Goal: Information Seeking & Learning: Learn about a topic

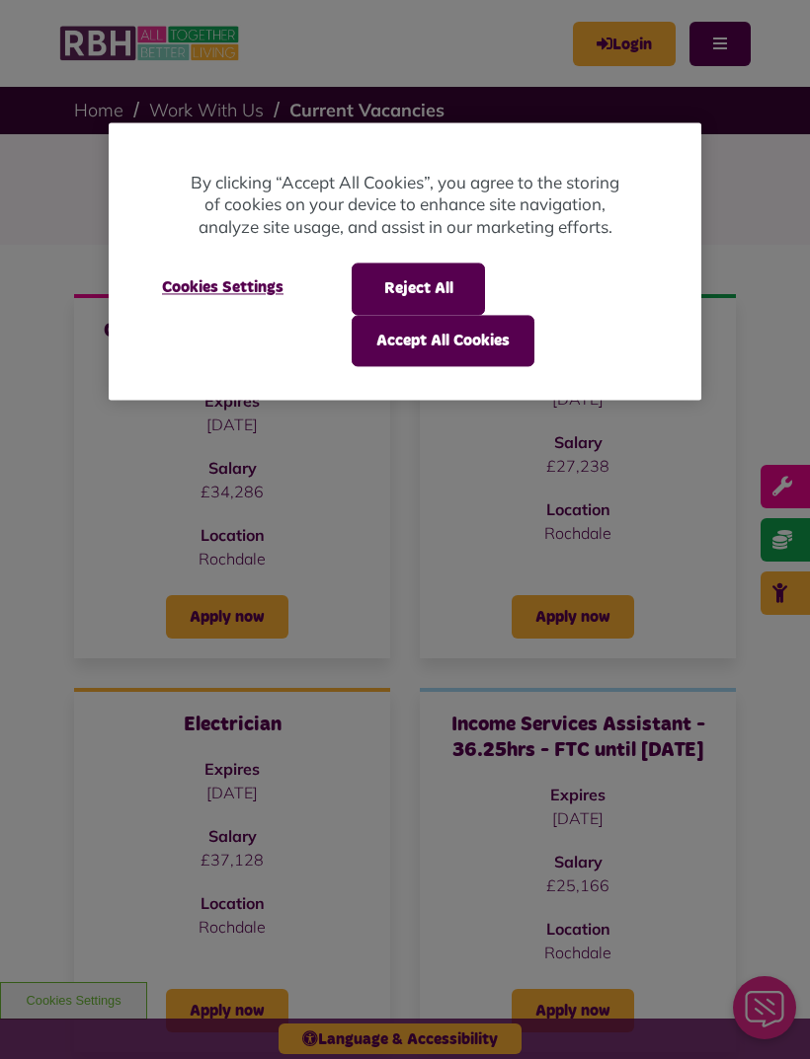
click at [447, 277] on button "Reject All" at bounding box center [417, 289] width 133 height 51
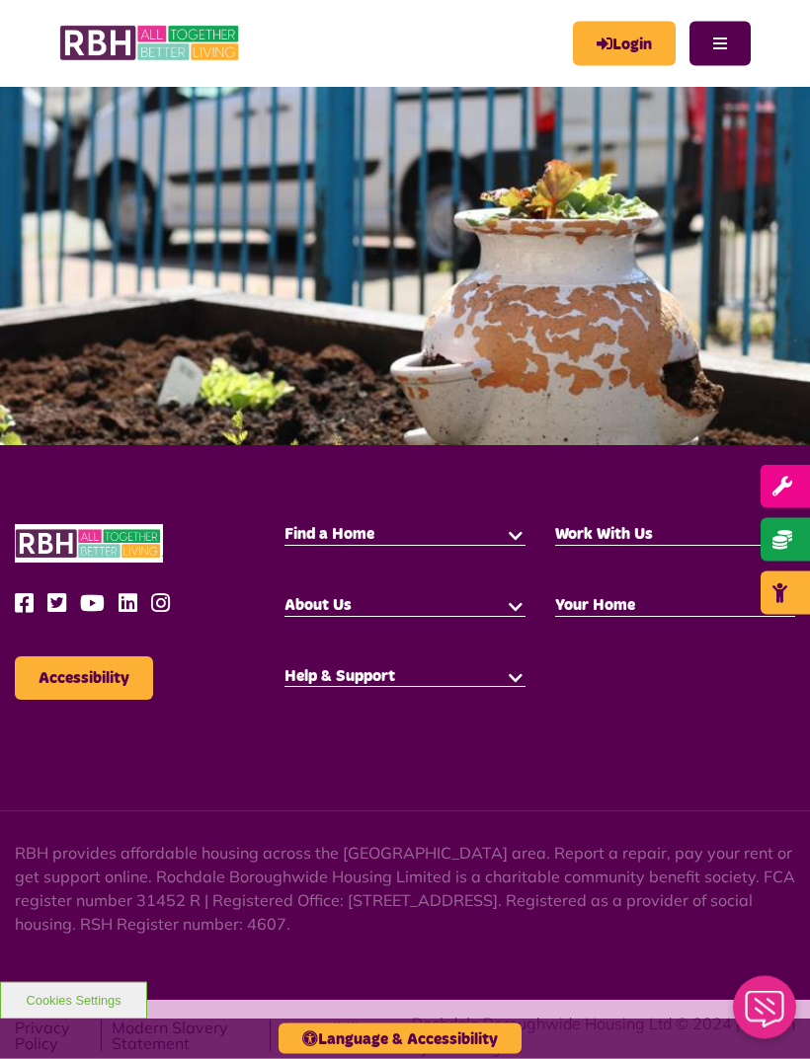
scroll to position [2430, 0]
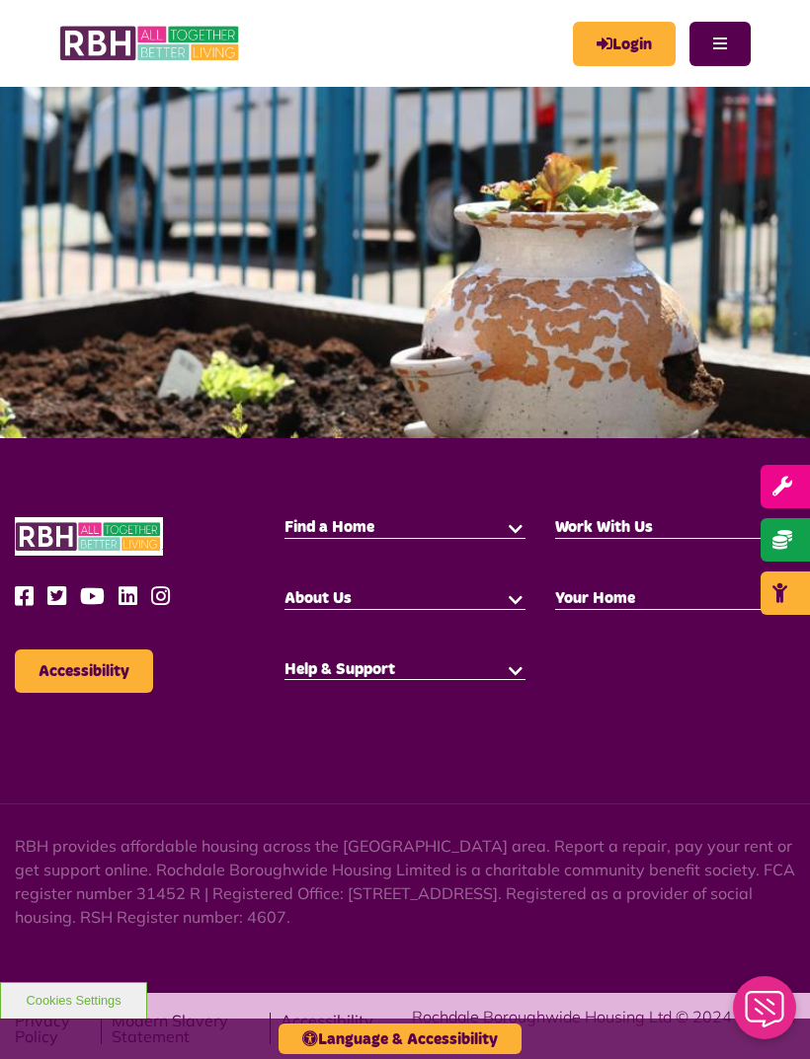
click at [509, 608] on button "button" at bounding box center [515, 598] width 20 height 20
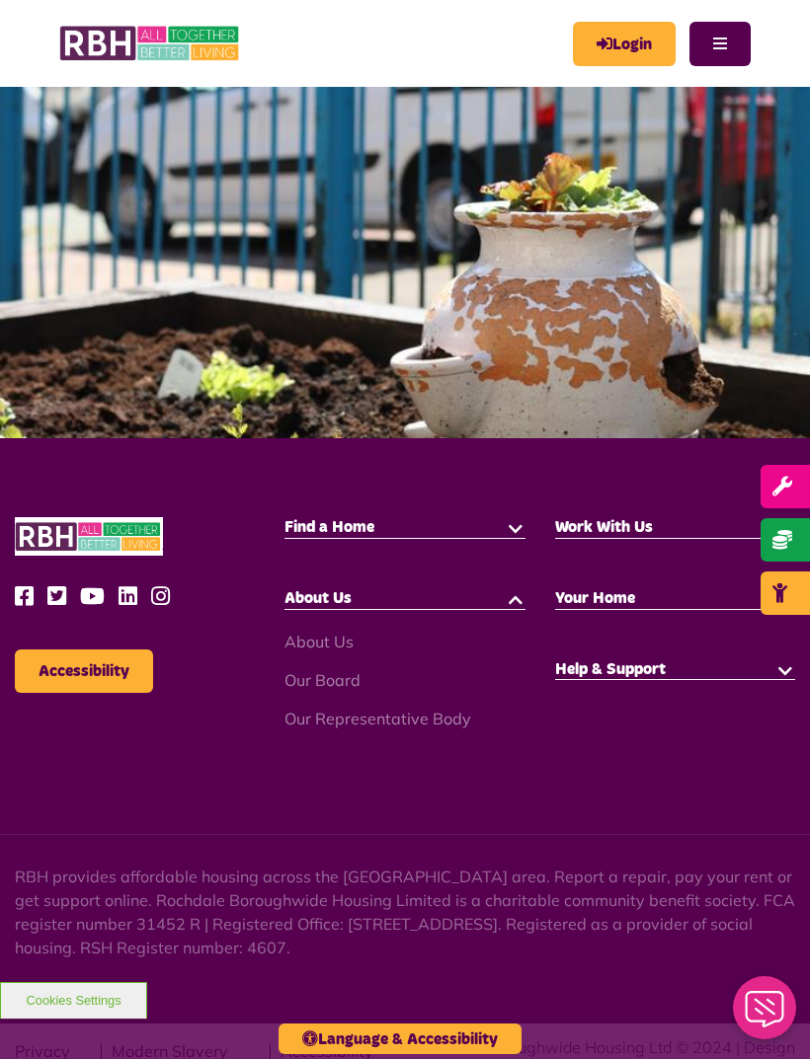
click at [330, 652] on link "About Us" at bounding box center [318, 642] width 69 height 20
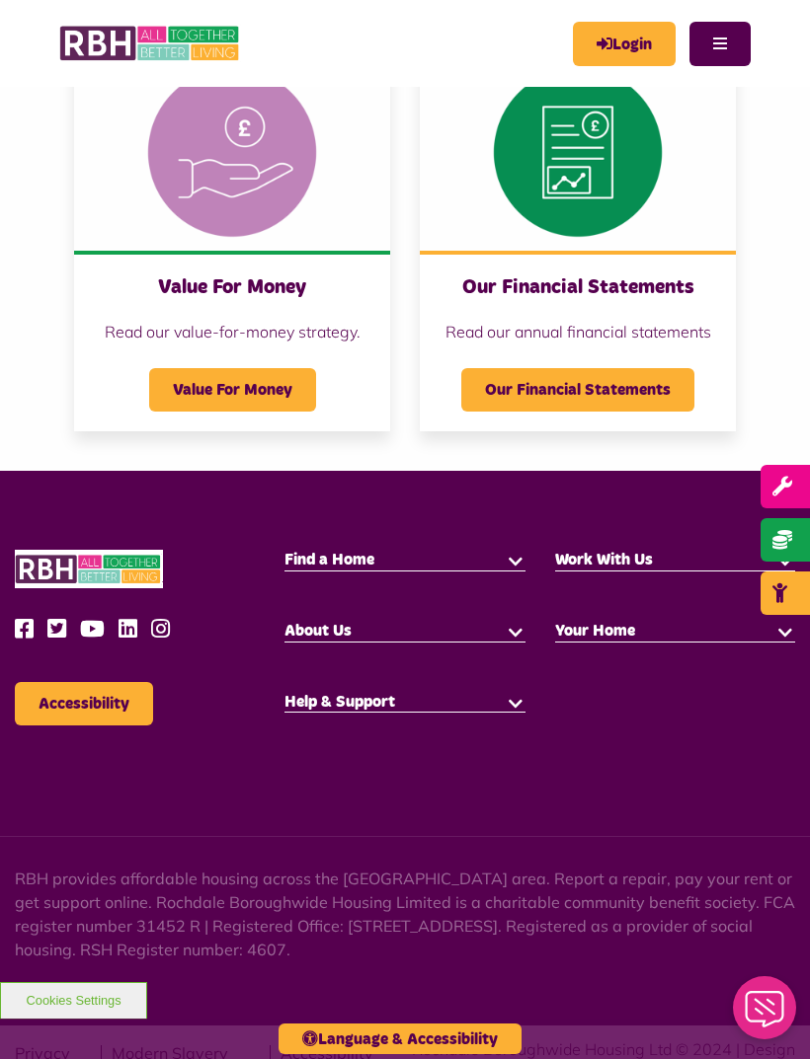
scroll to position [2091, 0]
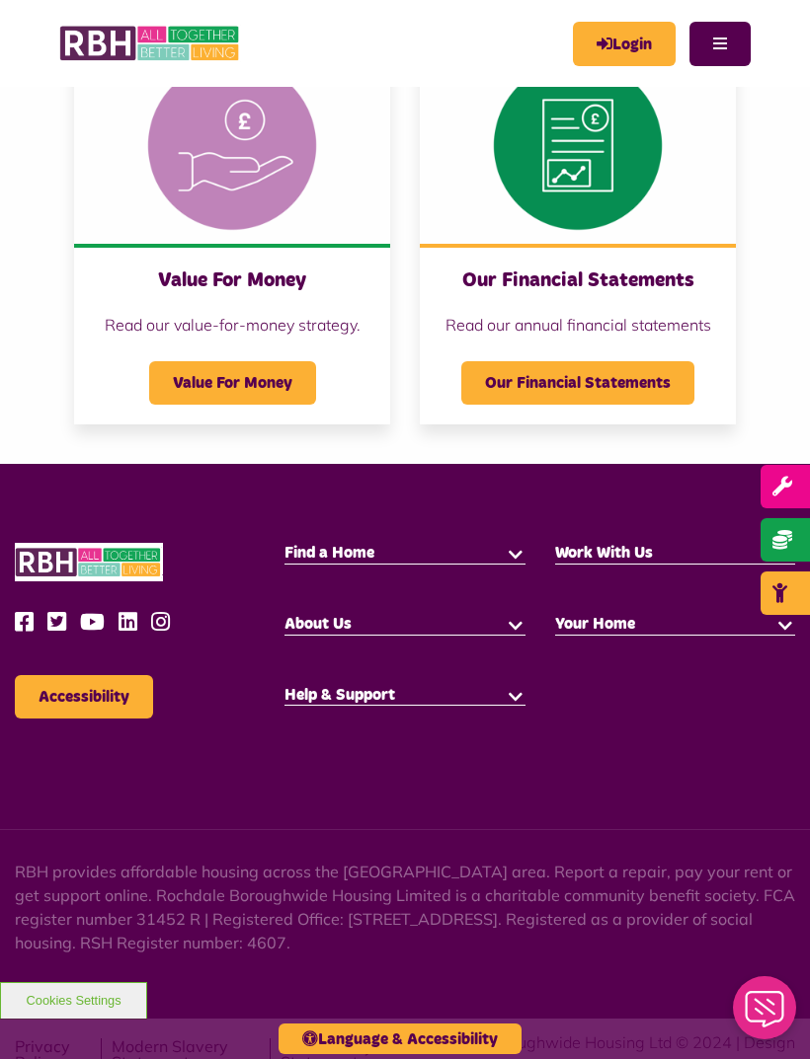
click at [430, 625] on h5 "About Us" at bounding box center [404, 625] width 240 height 22
click at [517, 617] on button "button" at bounding box center [515, 624] width 20 height 20
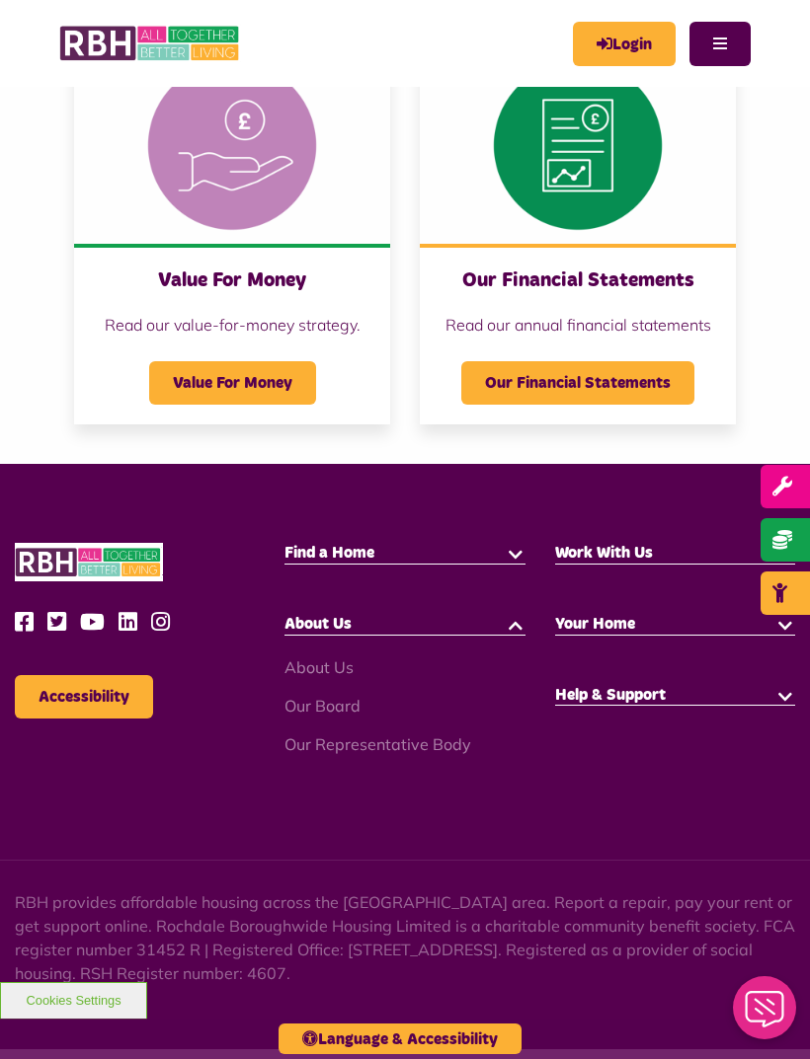
click at [348, 703] on link "Our Board" at bounding box center [322, 706] width 76 height 20
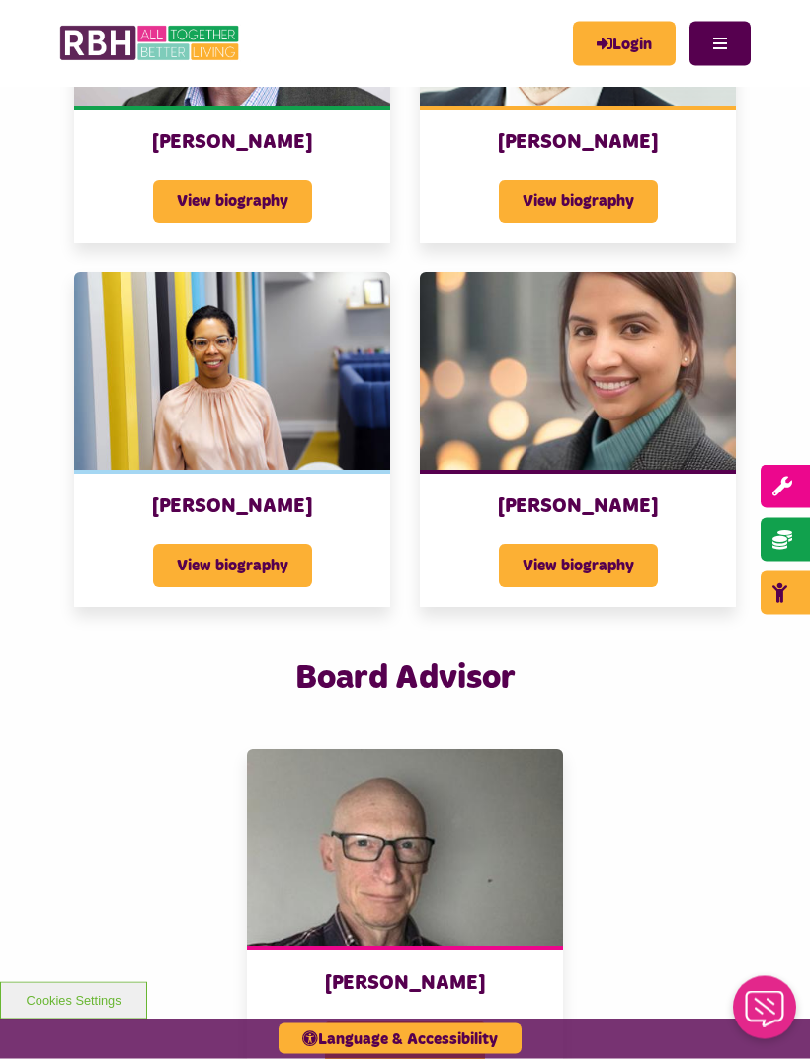
scroll to position [1855, 0]
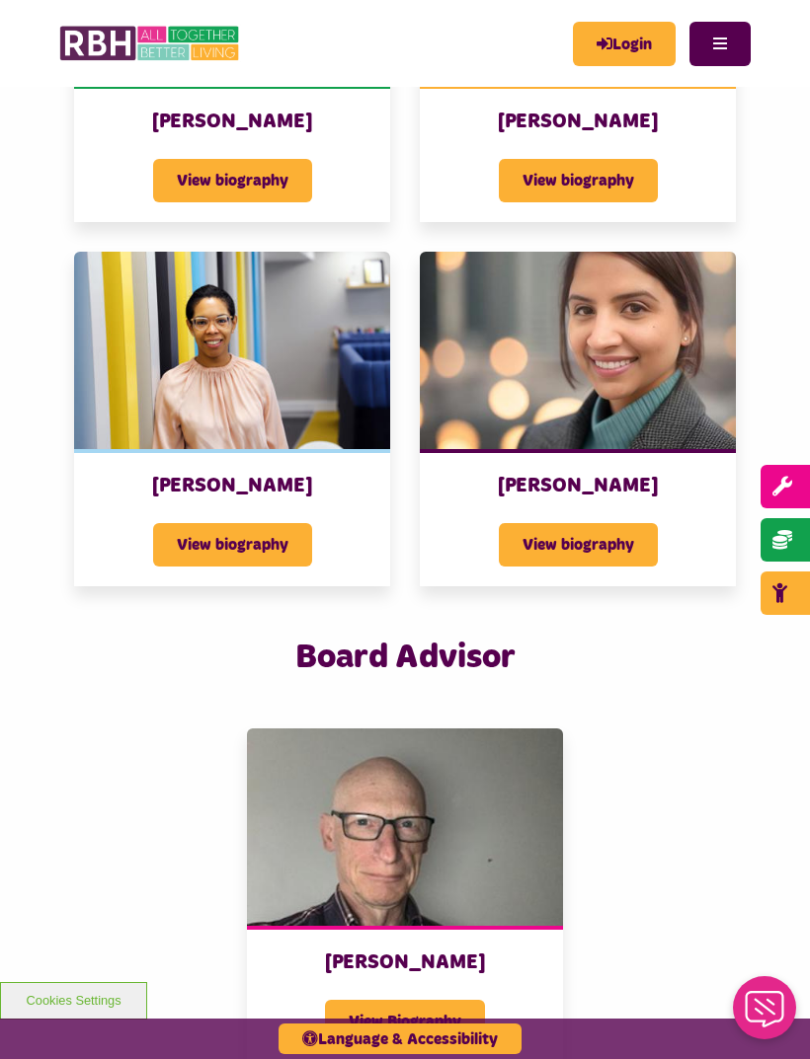
click at [651, 550] on span "View biography" at bounding box center [578, 544] width 159 height 43
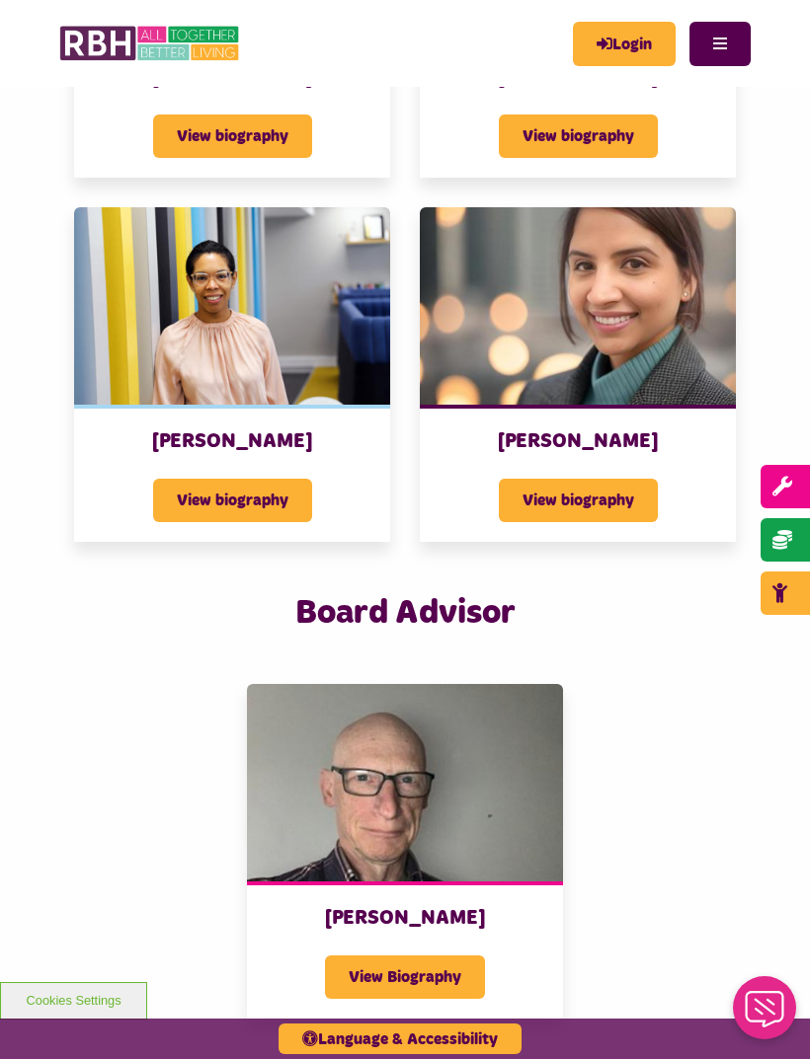
scroll to position [1898, 0]
click at [276, 503] on span "View biography" at bounding box center [232, 501] width 159 height 43
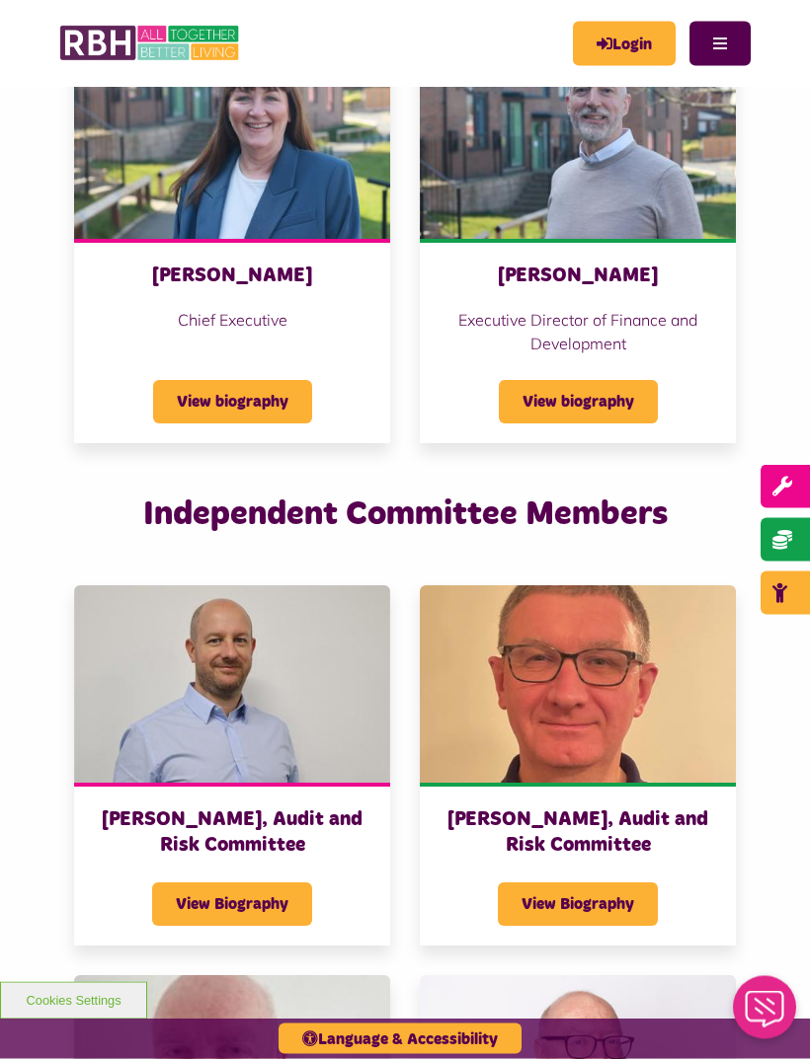
scroll to position [3017, 0]
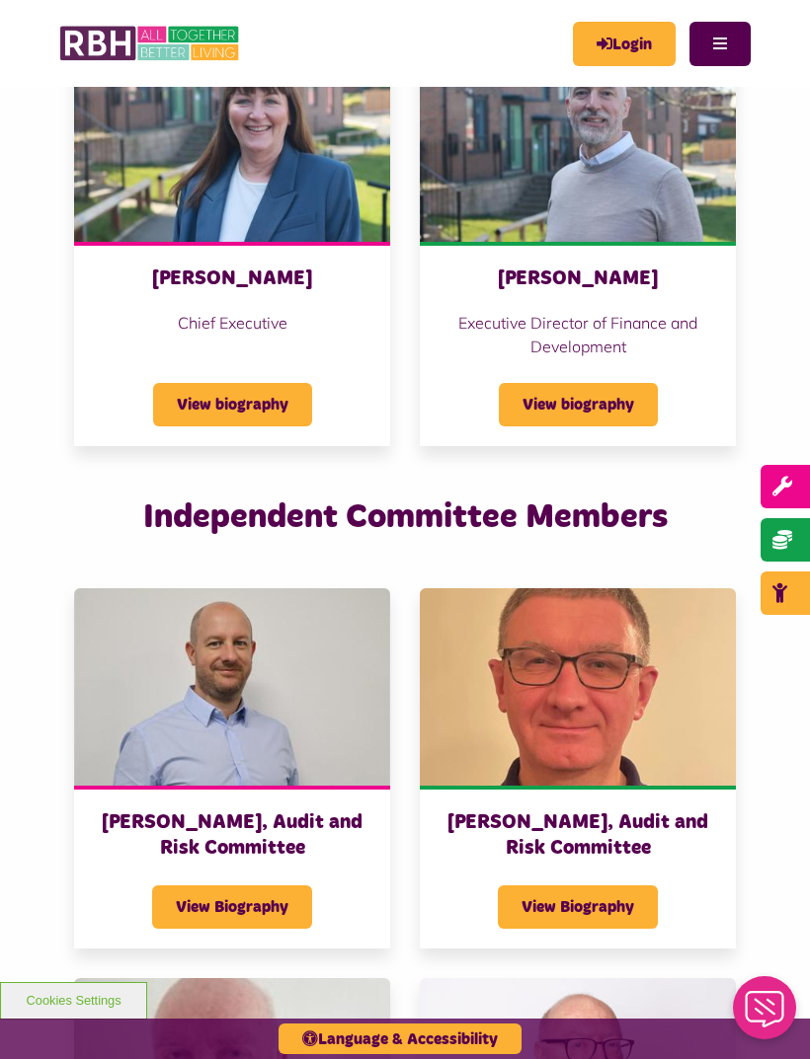
click at [647, 406] on span "View biography" at bounding box center [578, 404] width 159 height 43
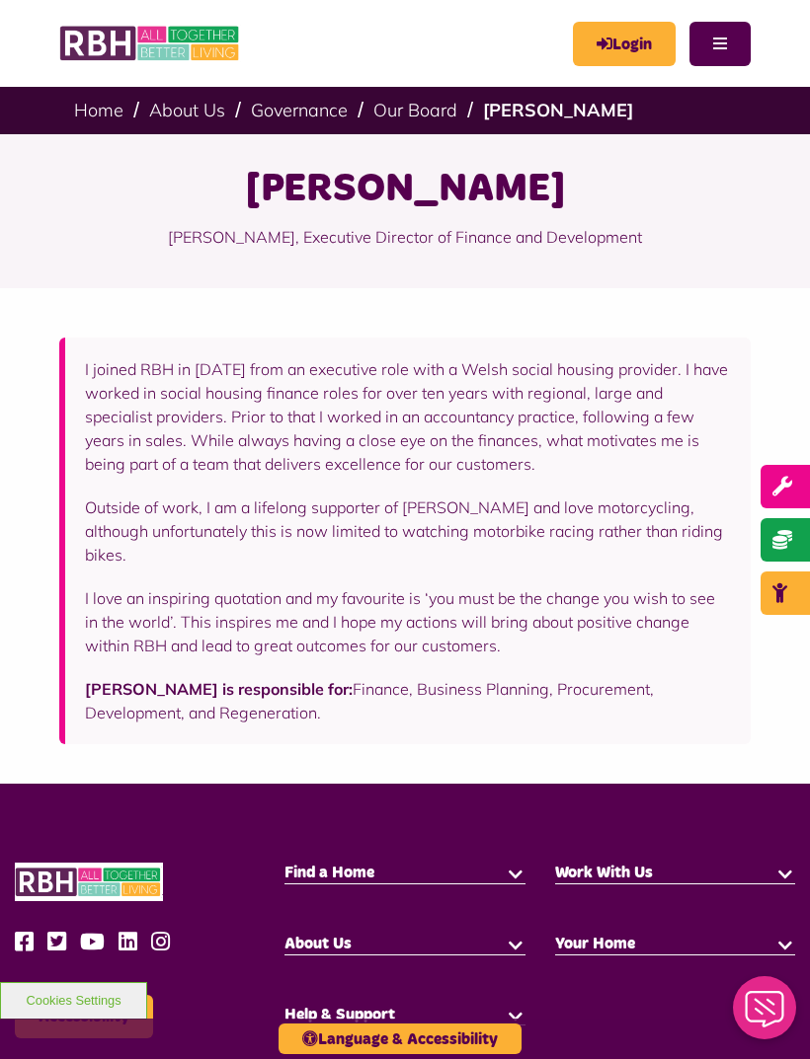
click at [293, 119] on link "Governance" at bounding box center [299, 110] width 97 height 23
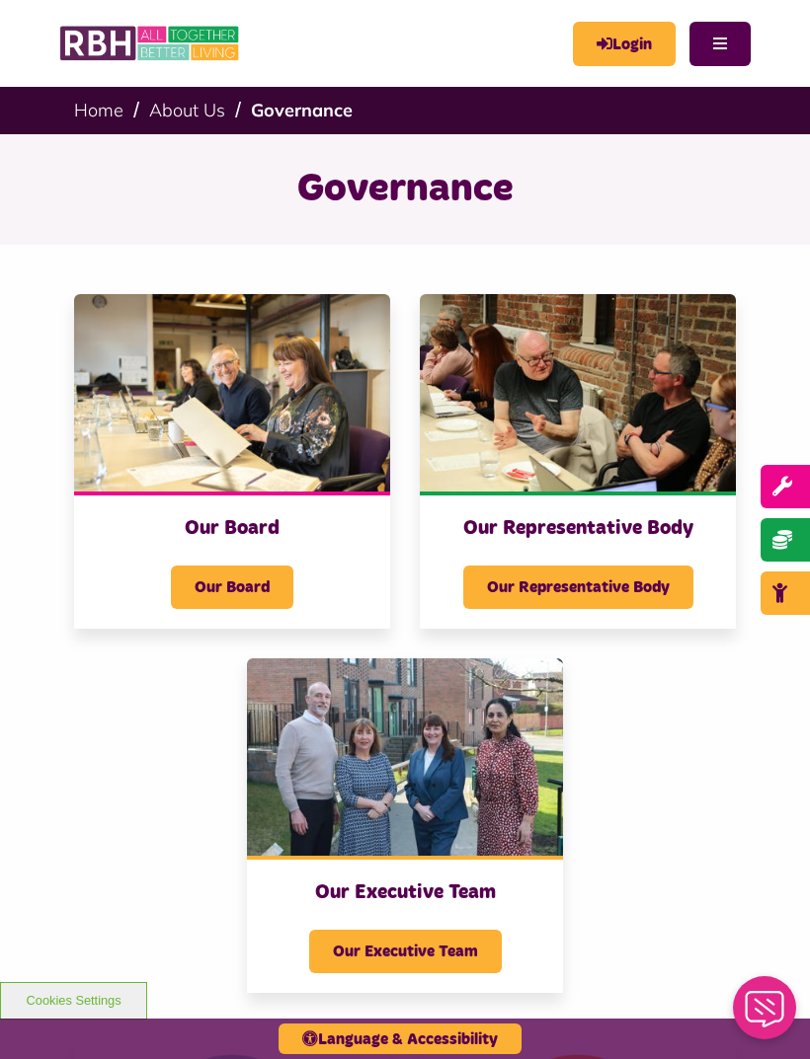
click at [472, 941] on span "Our Executive Team" at bounding box center [405, 951] width 193 height 43
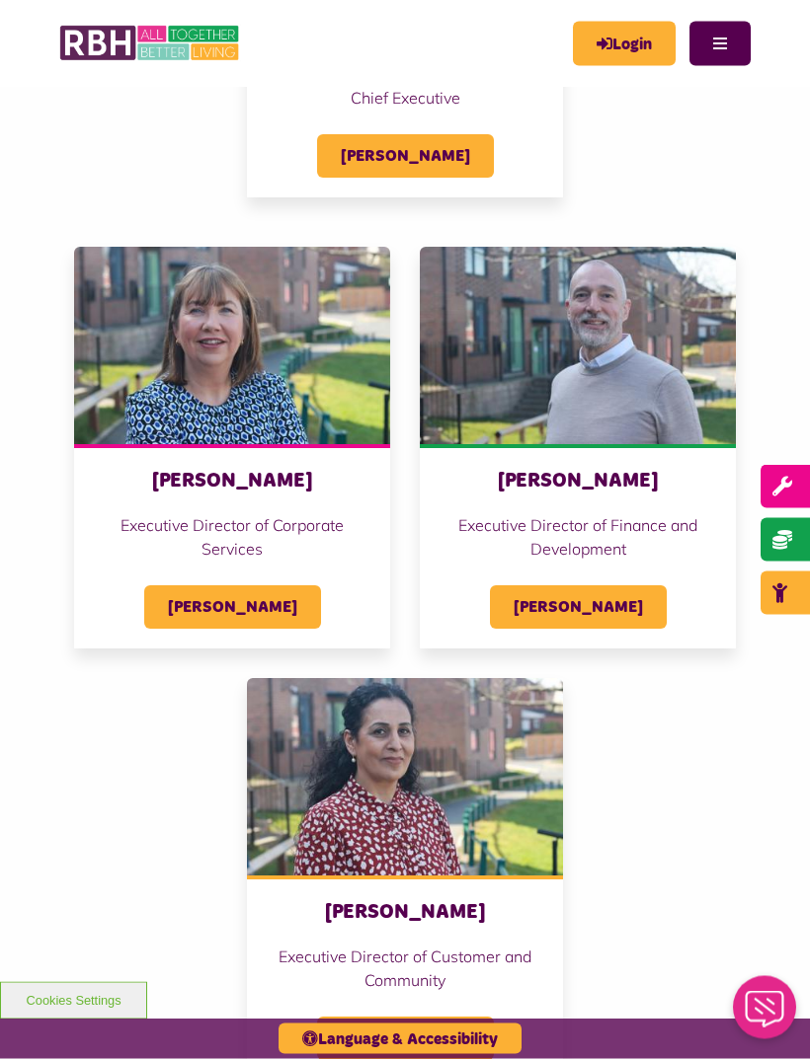
scroll to position [475, 0]
click at [245, 605] on span "Sandra Coleing" at bounding box center [232, 606] width 177 height 43
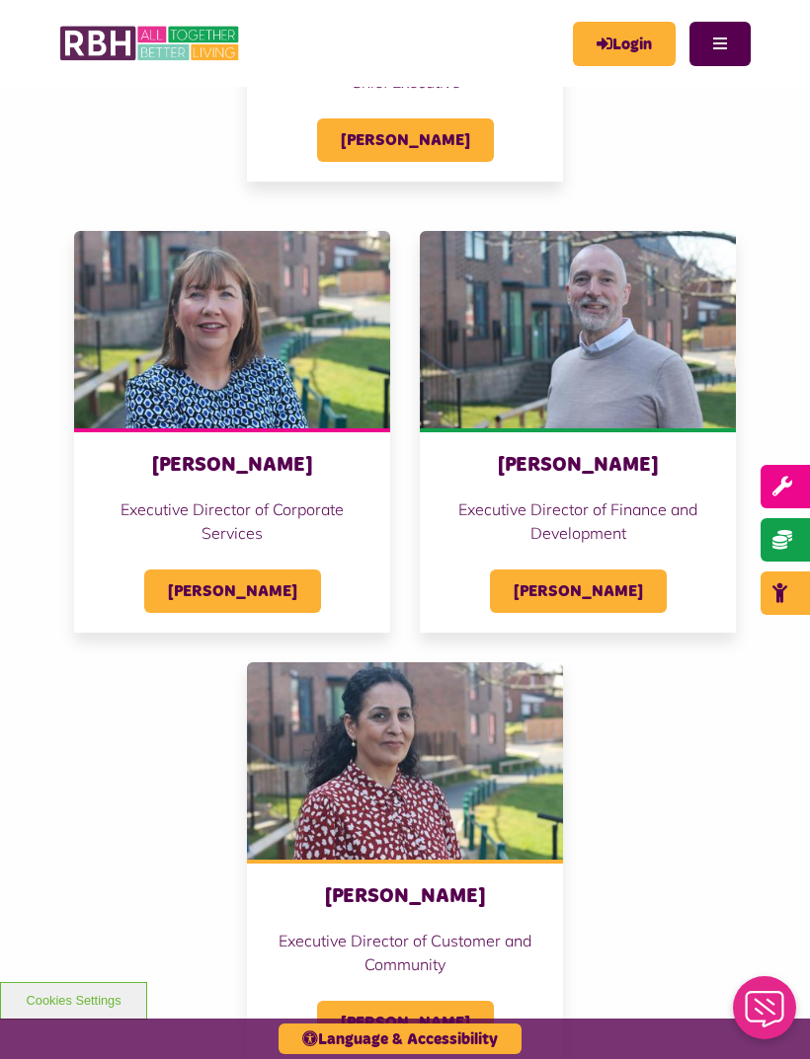
scroll to position [378, 0]
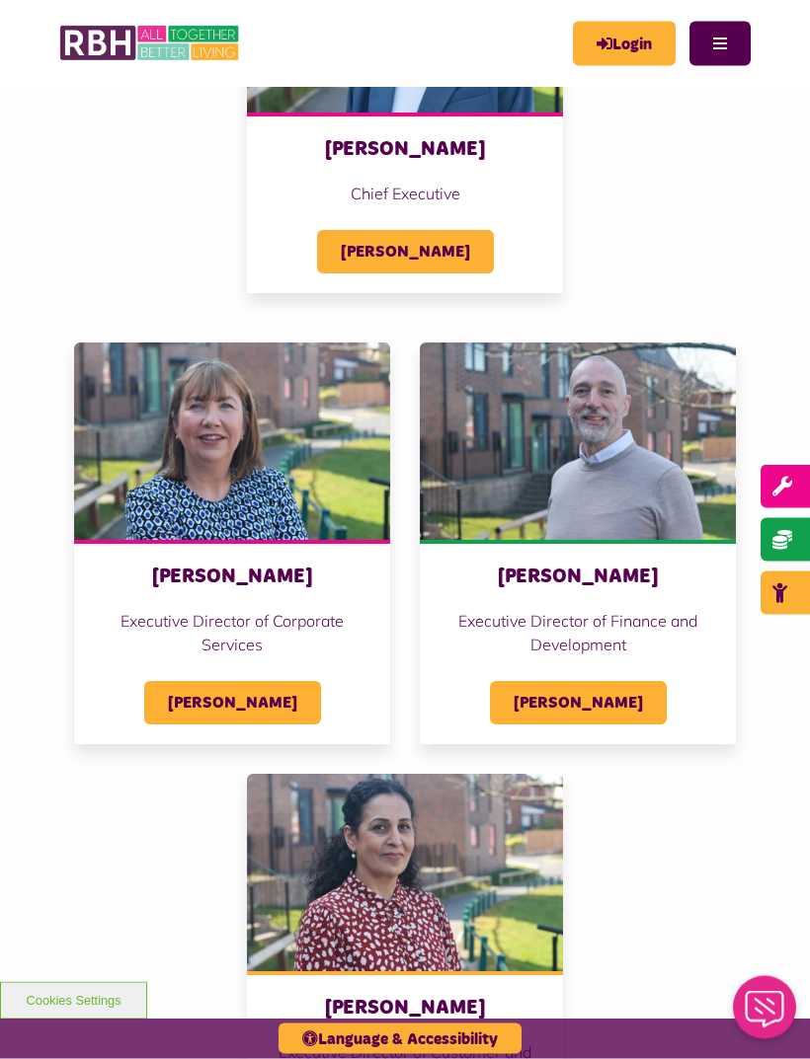
click at [423, 252] on span "[PERSON_NAME]" at bounding box center [405, 252] width 177 height 43
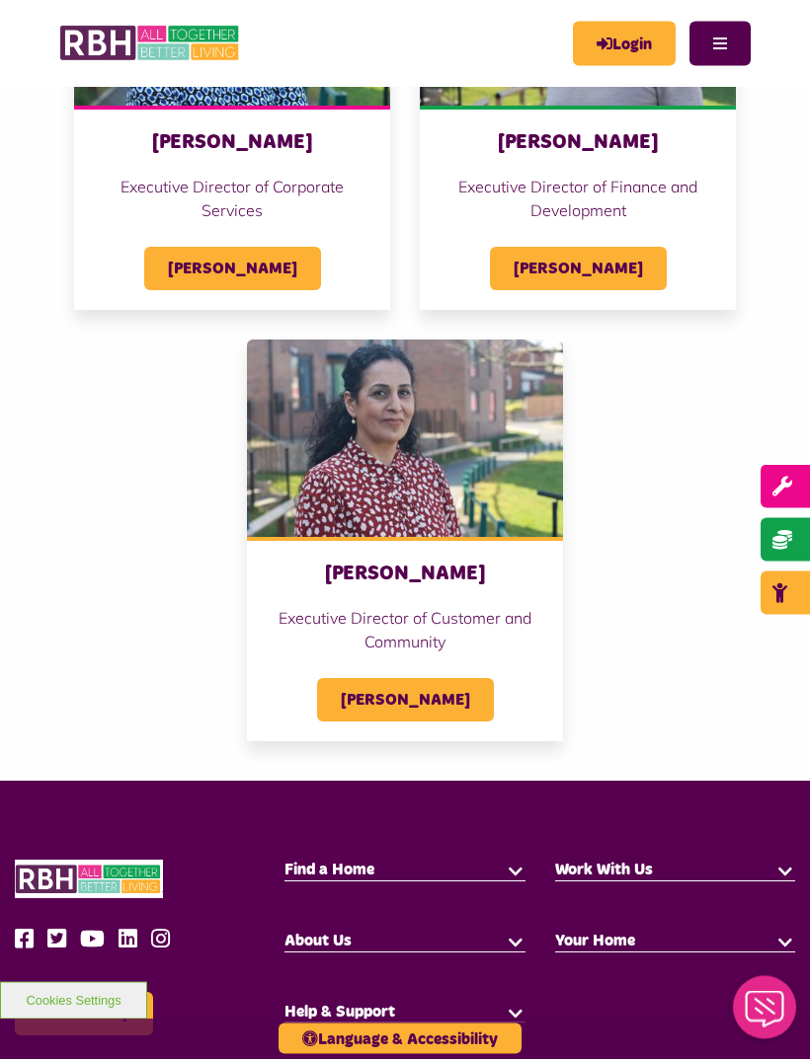
scroll to position [813, 0]
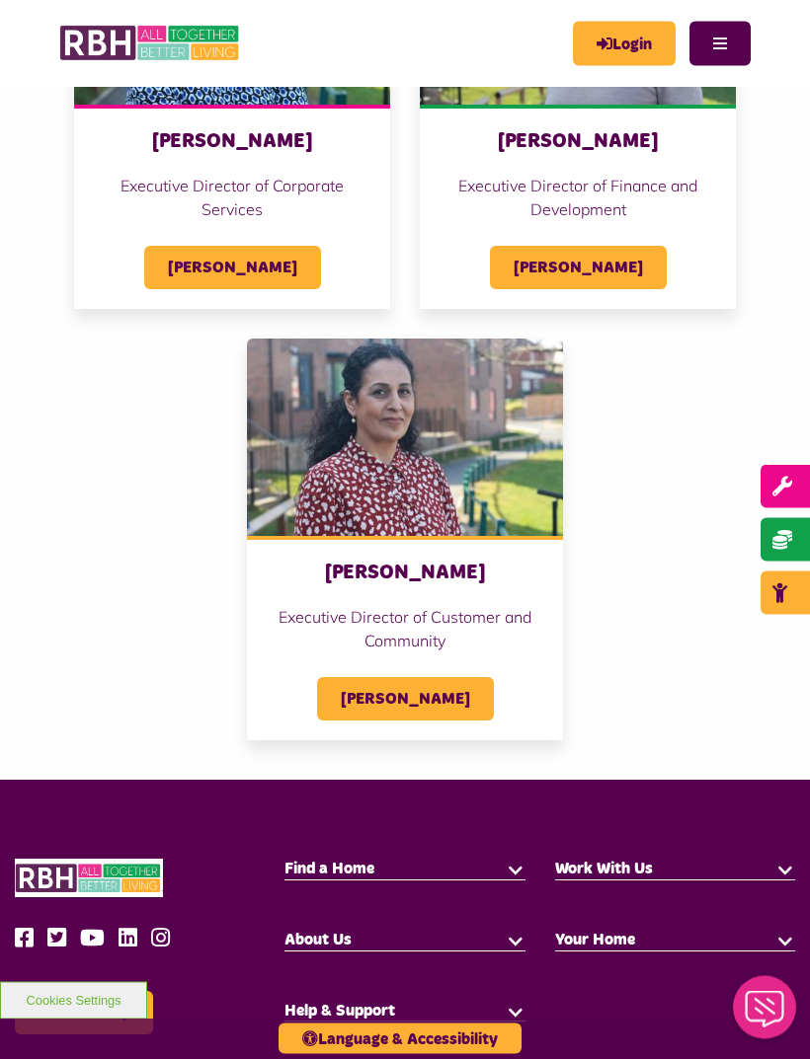
click at [450, 695] on span "Nadhia Khan" at bounding box center [405, 699] width 177 height 43
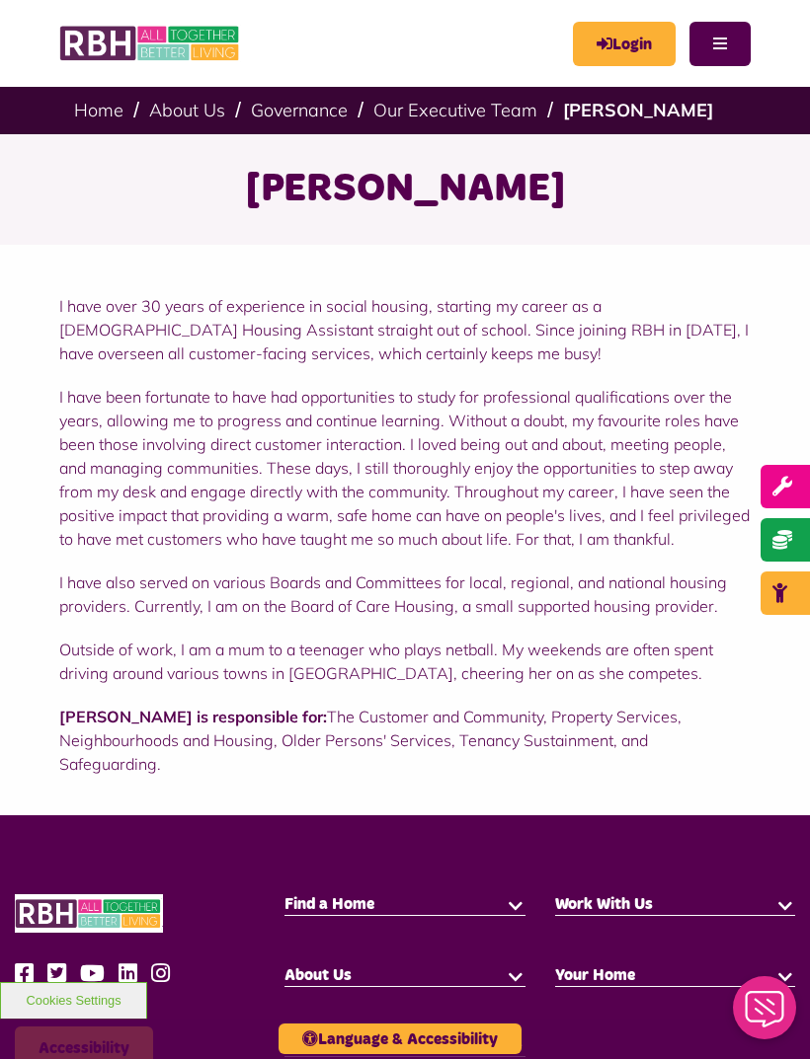
click at [626, 227] on div "Nadhia Khan" at bounding box center [405, 189] width 810 height 111
click at [302, 118] on link "Governance" at bounding box center [299, 110] width 97 height 23
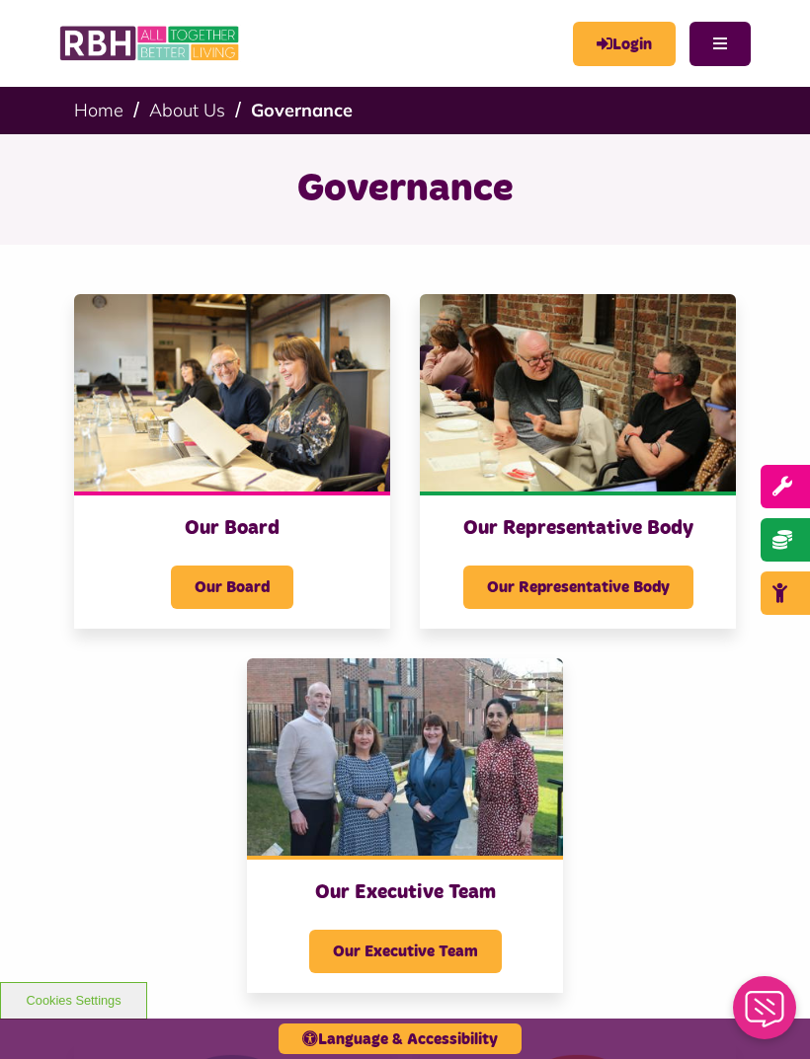
click at [639, 587] on span "Our Representative Body" at bounding box center [578, 587] width 230 height 43
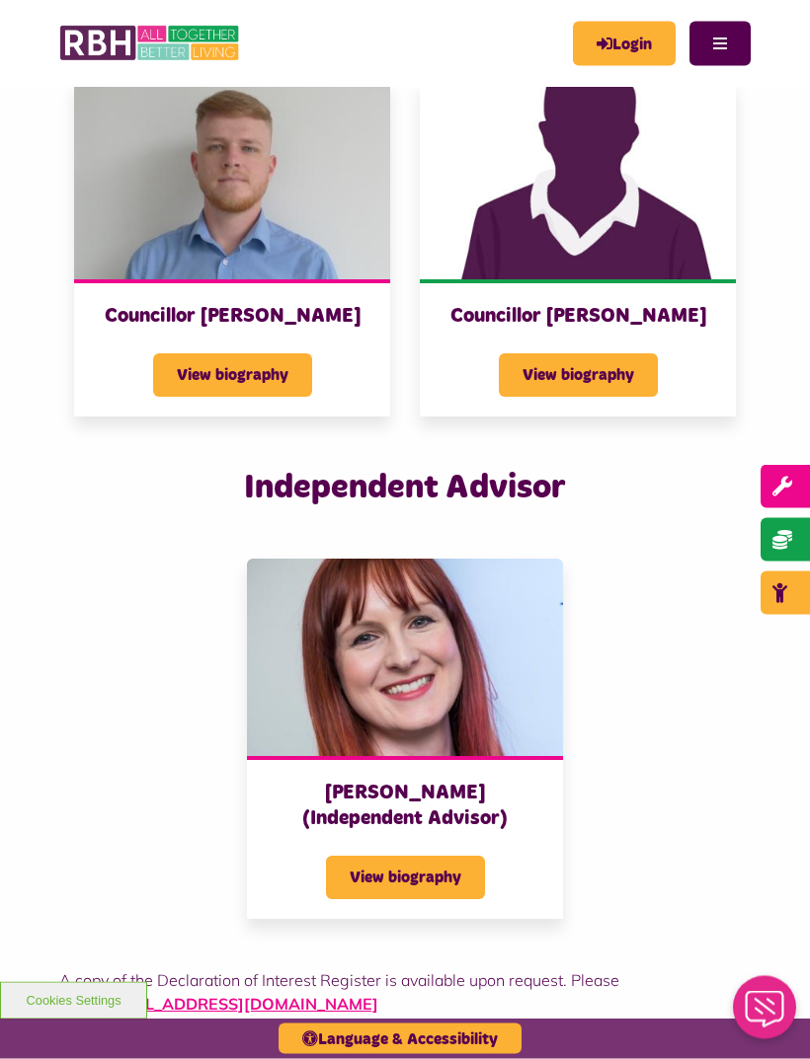
scroll to position [4338, 0]
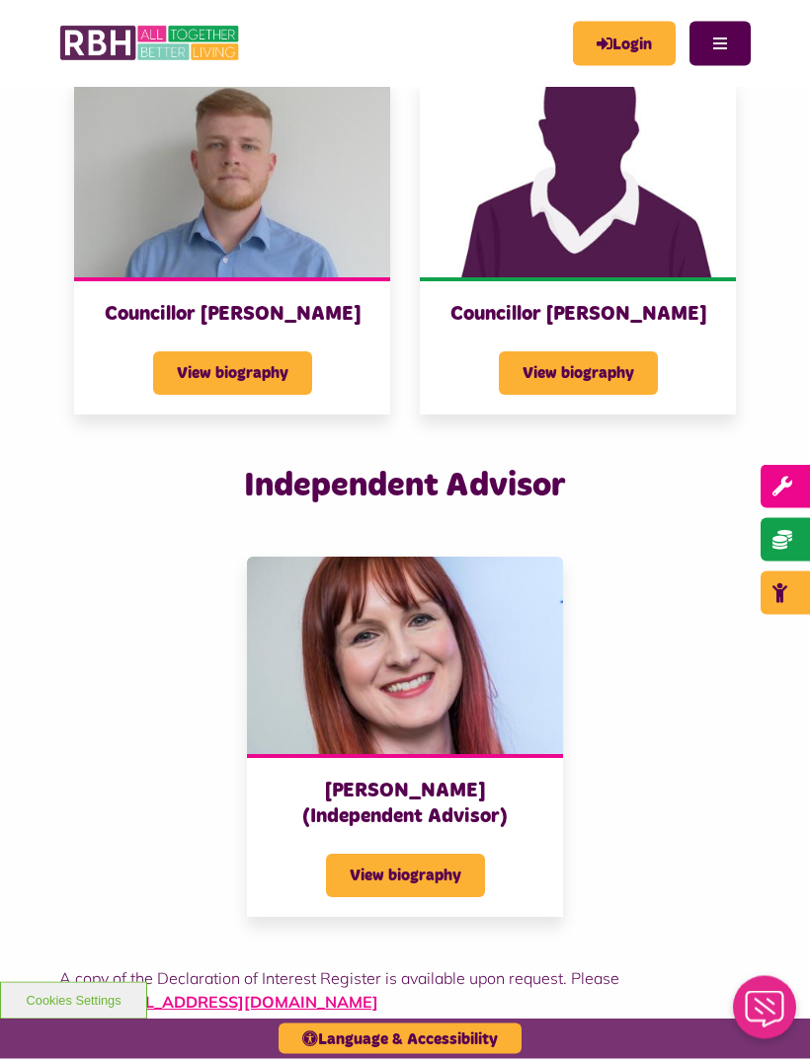
click at [454, 875] on span "View biography" at bounding box center [405, 876] width 159 height 43
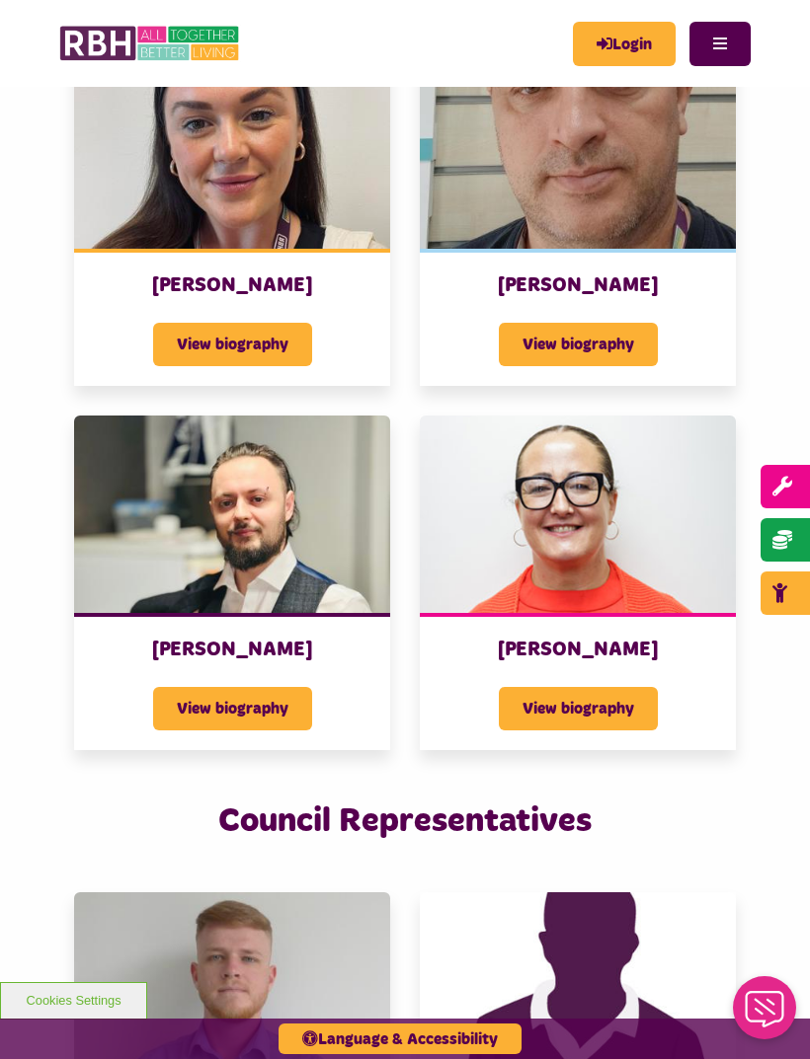
scroll to position [3525, 0]
